Goal: Information Seeking & Learning: Learn about a topic

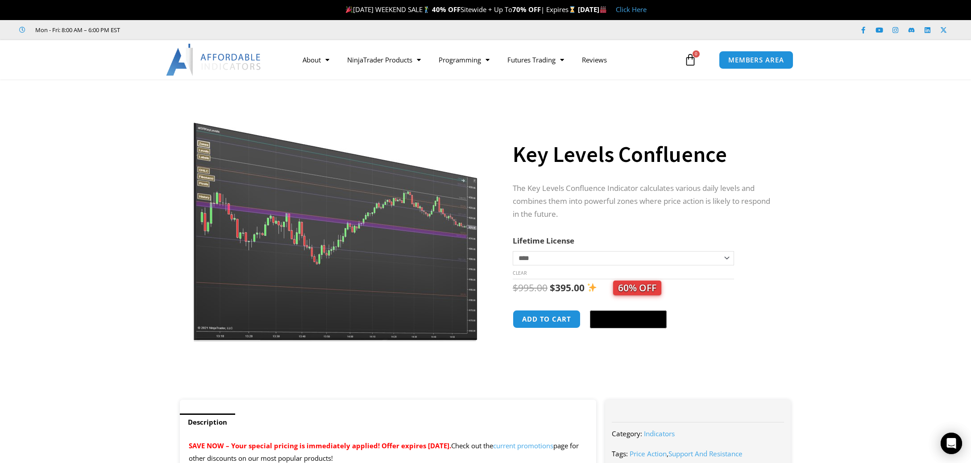
click at [320, 201] on img at bounding box center [336, 218] width 287 height 247
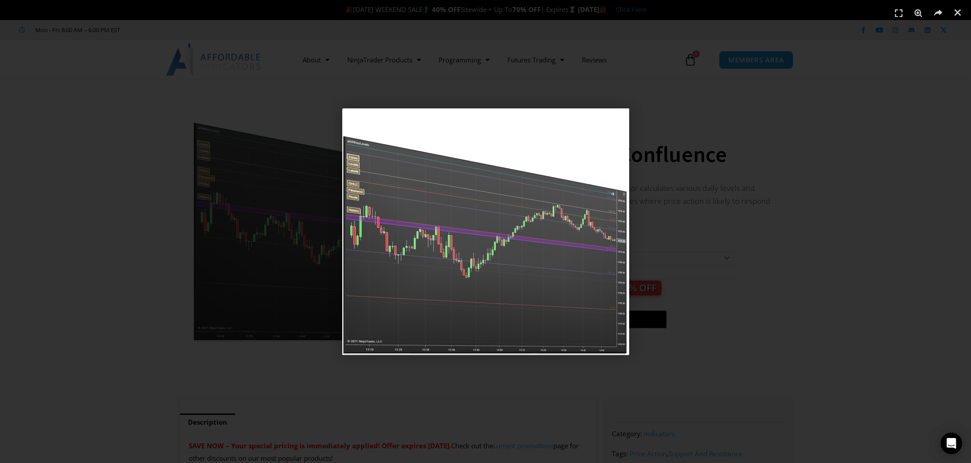
click at [706, 198] on div "1 / 1" at bounding box center [485, 231] width 909 height 401
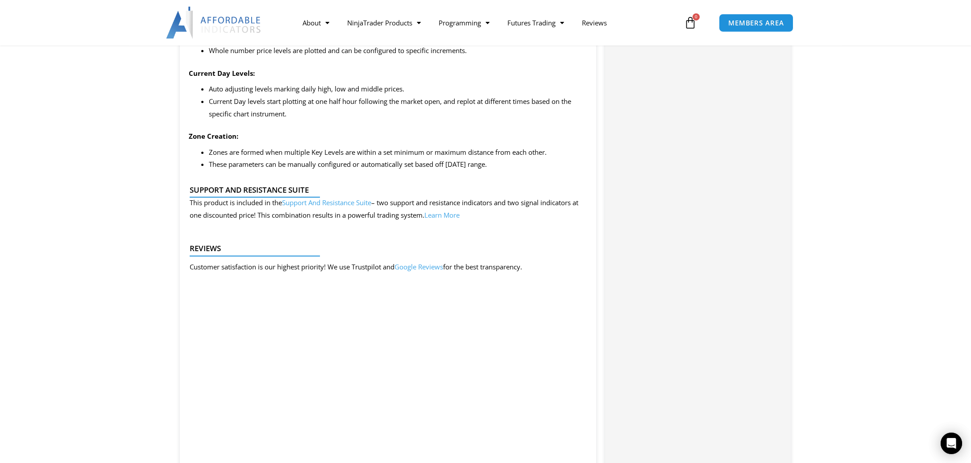
scroll to position [988, 0]
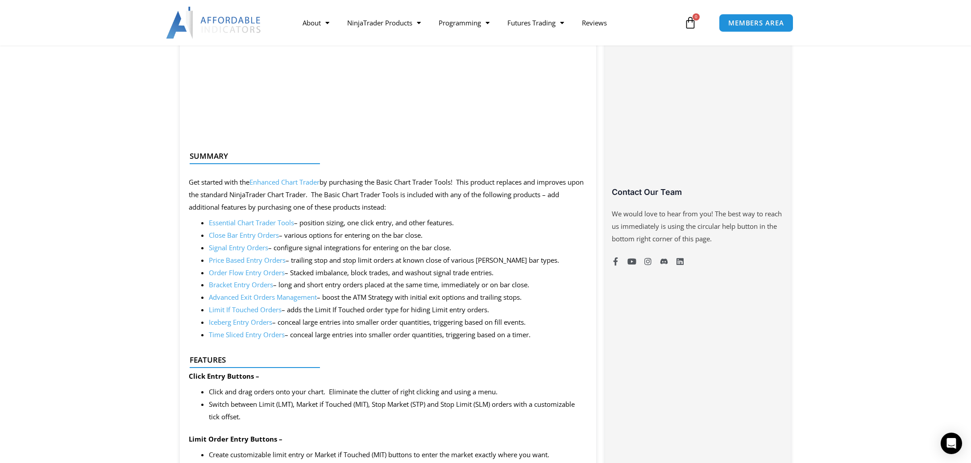
scroll to position [611, 0]
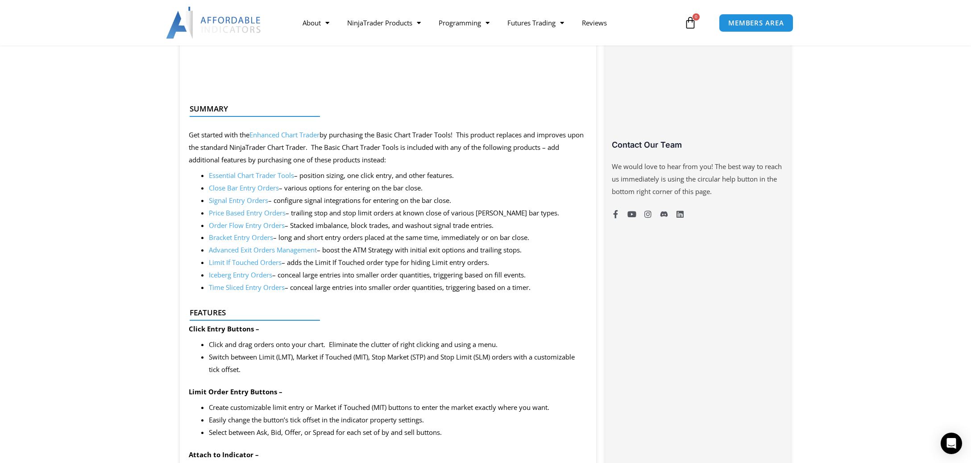
click at [295, 137] on link "Enhanced Chart Trader" at bounding box center [284, 134] width 70 height 9
click at [276, 137] on link "Enhanced Chart Trader" at bounding box center [284, 134] width 70 height 9
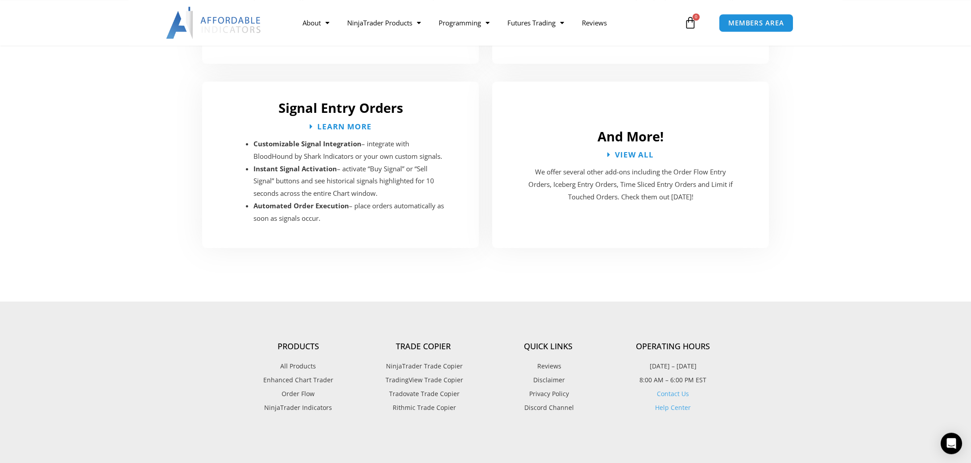
scroll to position [1693, 0]
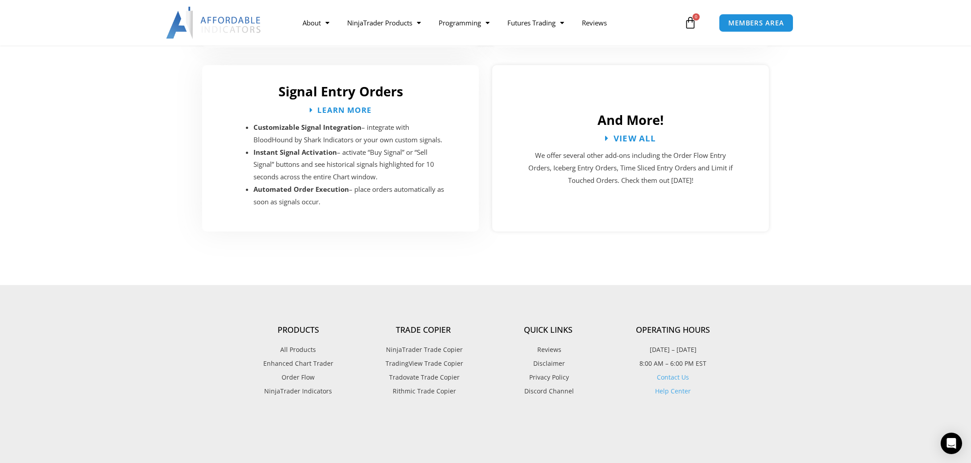
click at [643, 134] on span "View All" at bounding box center [635, 138] width 43 height 8
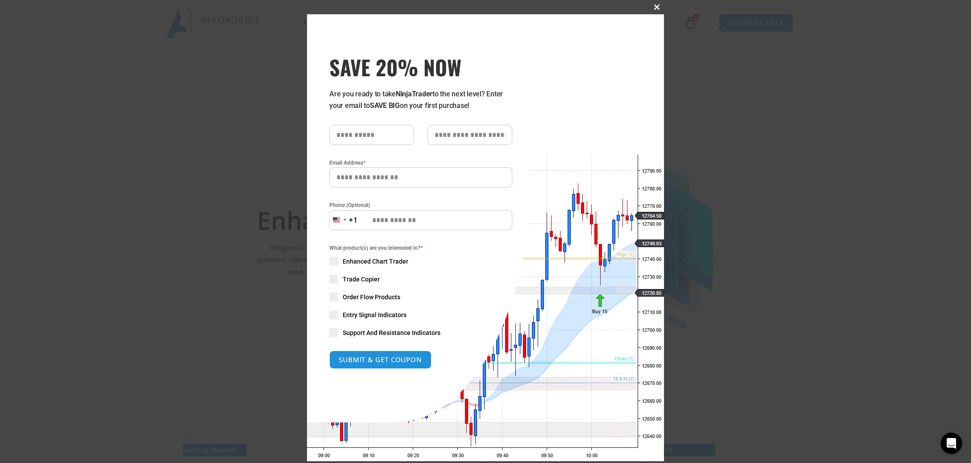
click at [658, 9] on span at bounding box center [657, 6] width 14 height 5
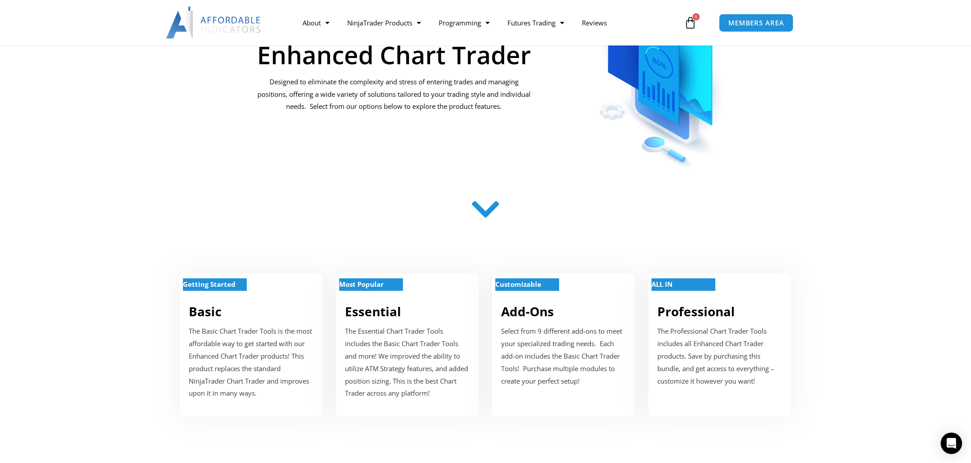
scroll to position [235, 0]
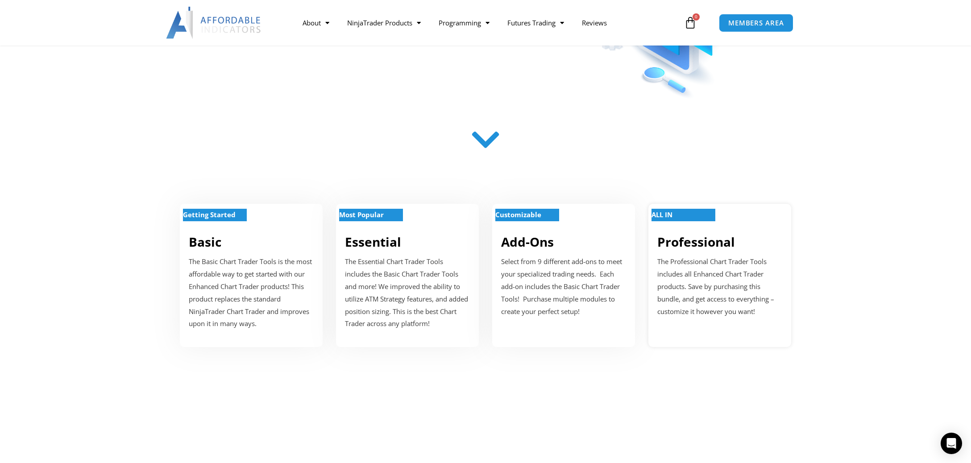
click at [671, 245] on link "Professional" at bounding box center [696, 241] width 78 height 17
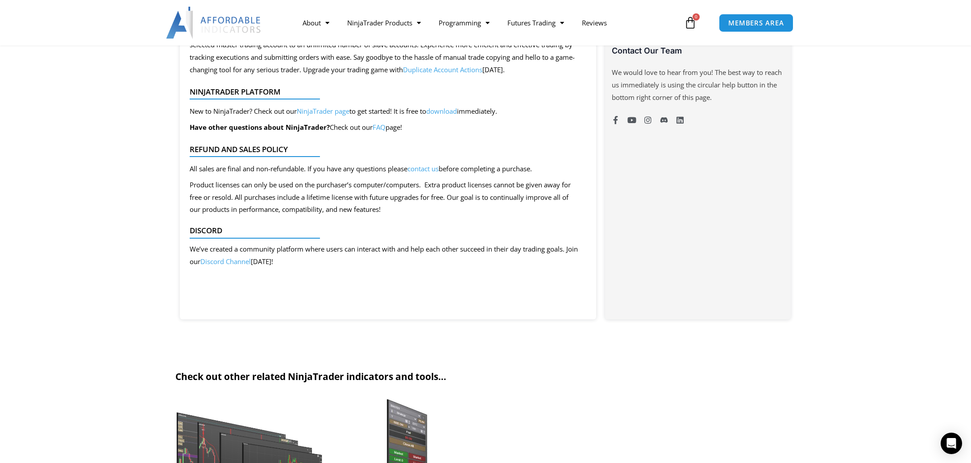
scroll to position [941, 0]
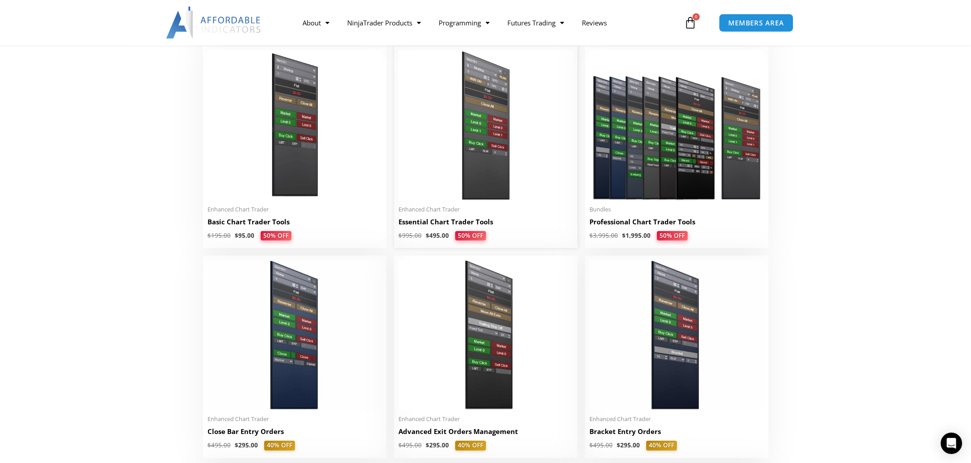
scroll to position [423, 0]
